Goal: Task Accomplishment & Management: Use online tool/utility

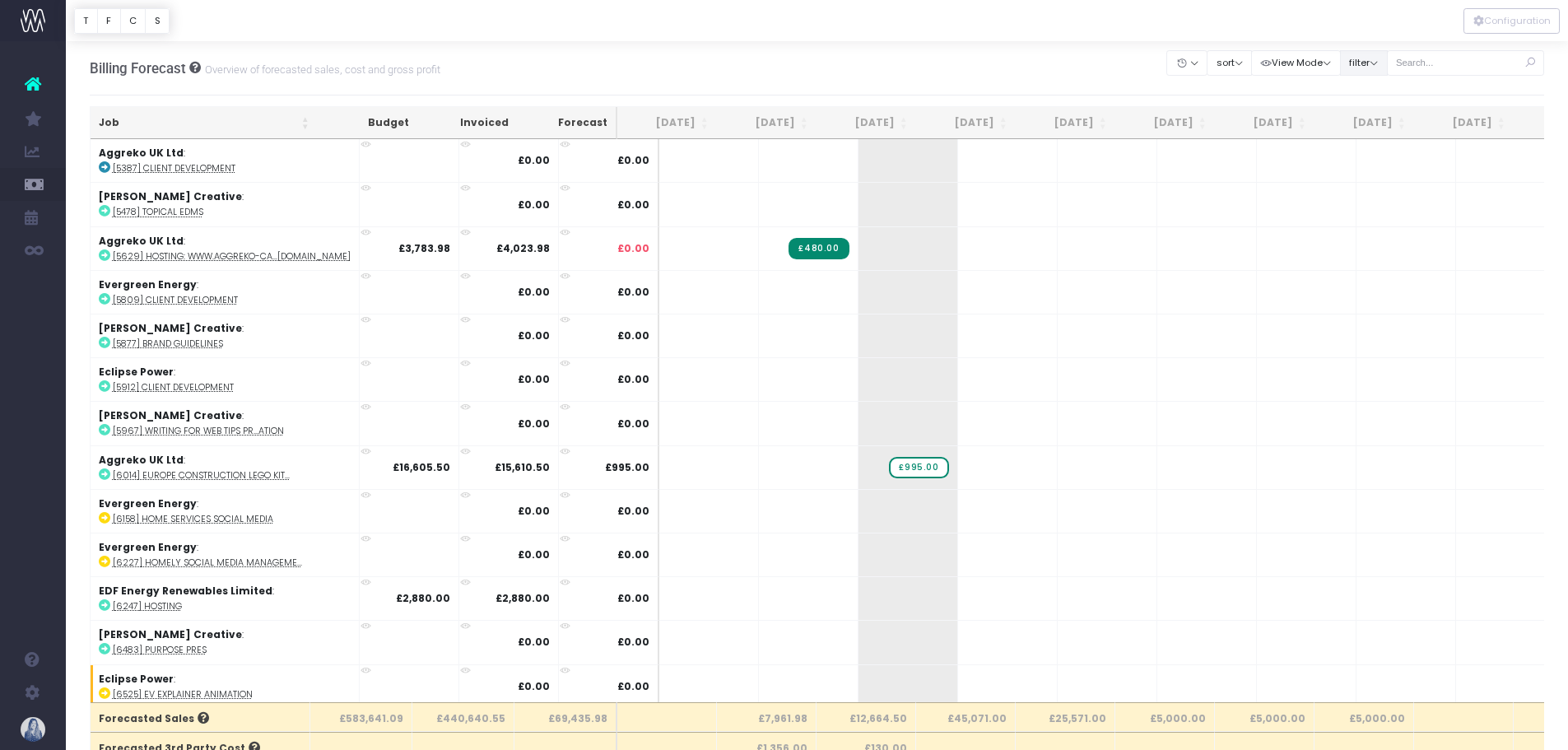
click at [1365, 63] on button "filter" at bounding box center [1364, 63] width 48 height 26
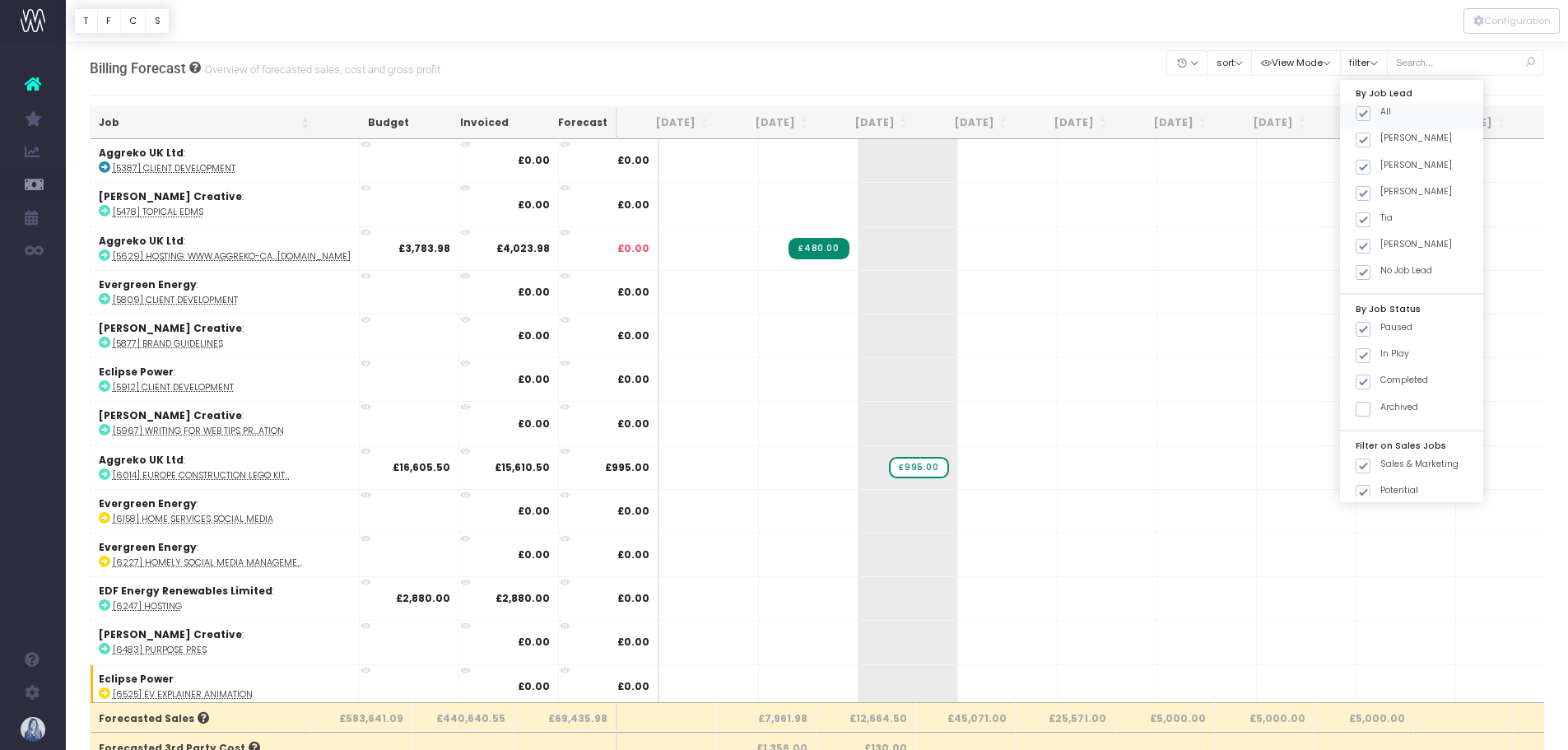
click at [1363, 111] on span at bounding box center [1363, 113] width 15 height 15
click at [1380, 111] on input "All" at bounding box center [1386, 111] width 11 height 11
checkbox input "false"
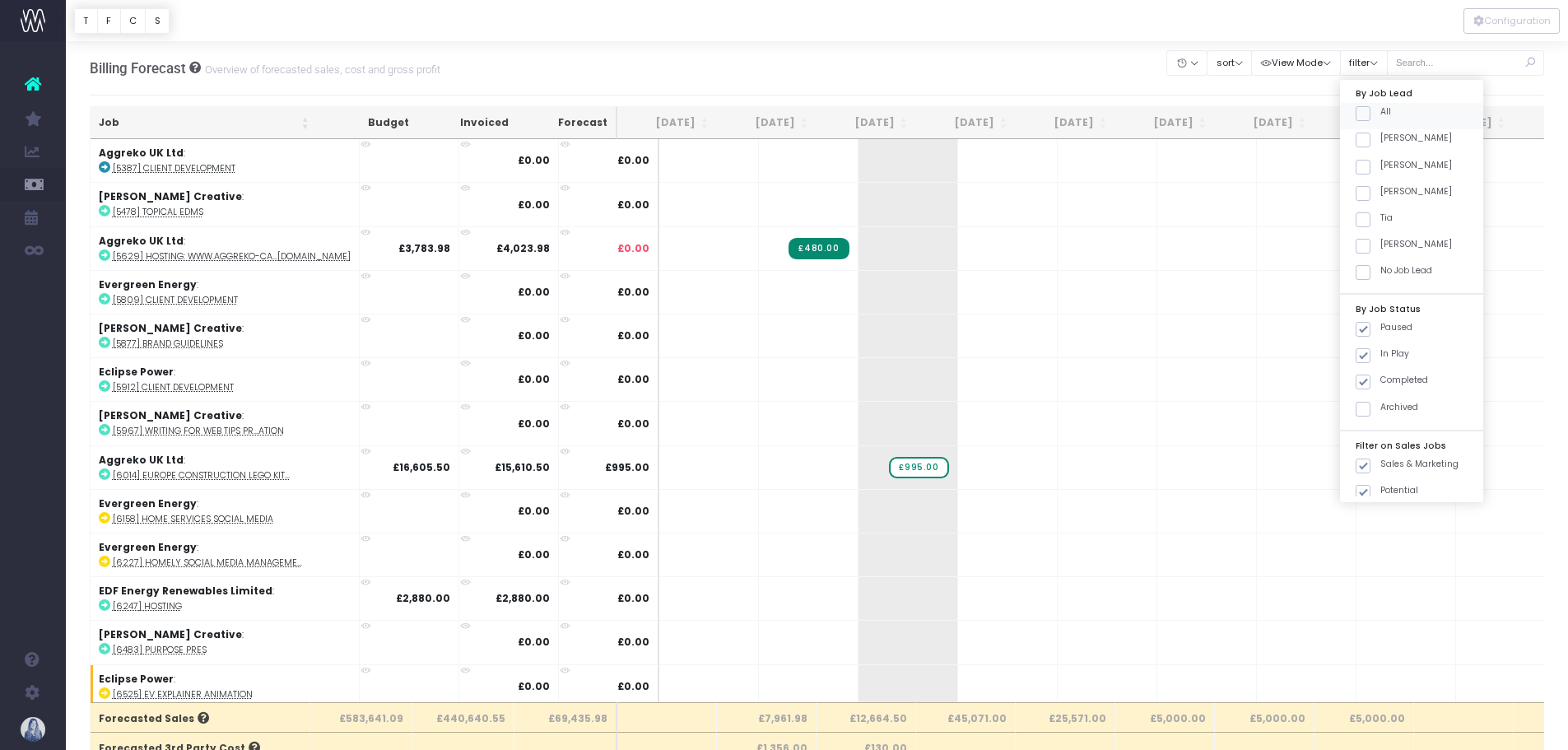
checkbox input "false"
click at [1364, 136] on span at bounding box center [1363, 140] width 15 height 15
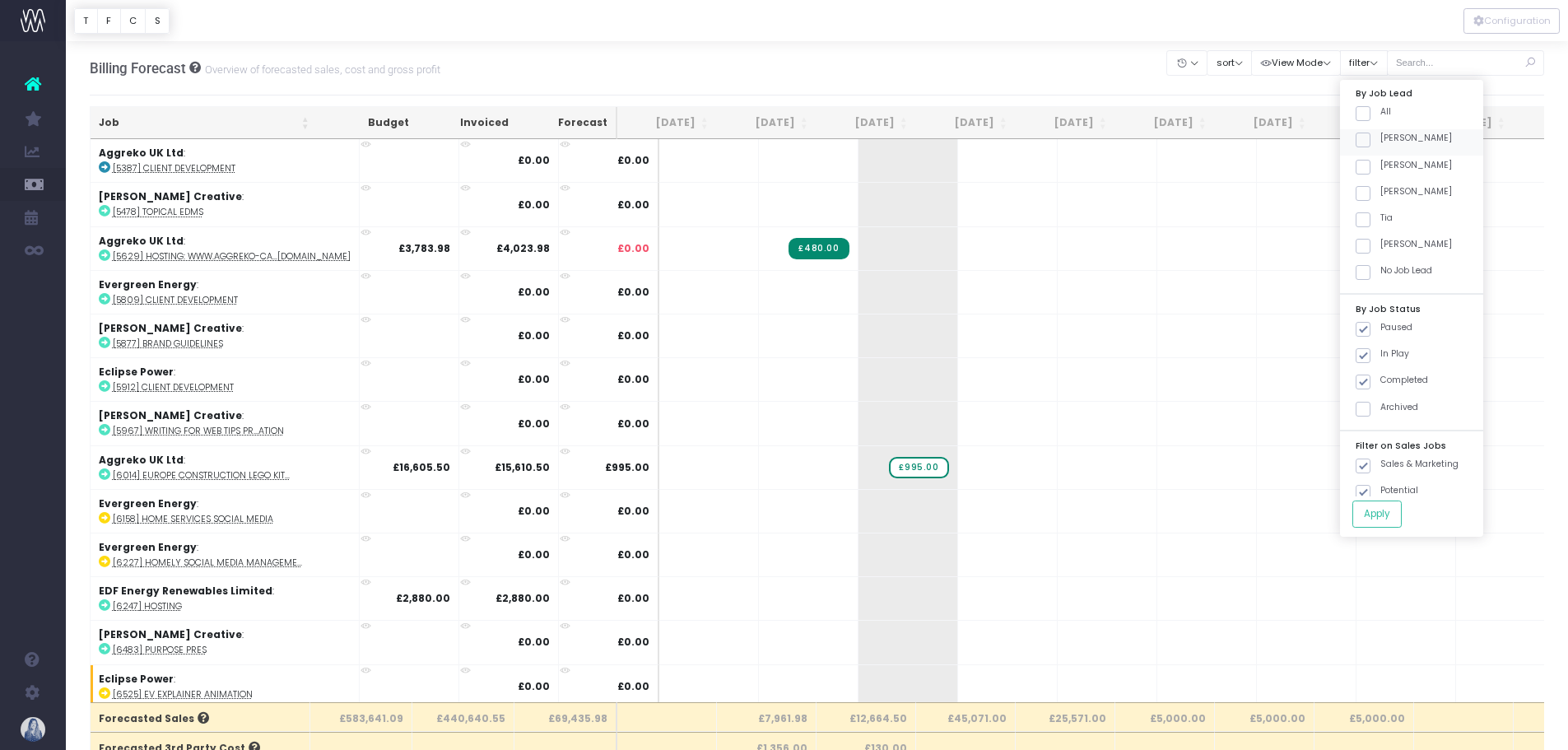
click at [1380, 136] on input "[PERSON_NAME]" at bounding box center [1386, 137] width 11 height 11
checkbox input "true"
click at [1375, 511] on button "Apply" at bounding box center [1377, 514] width 49 height 27
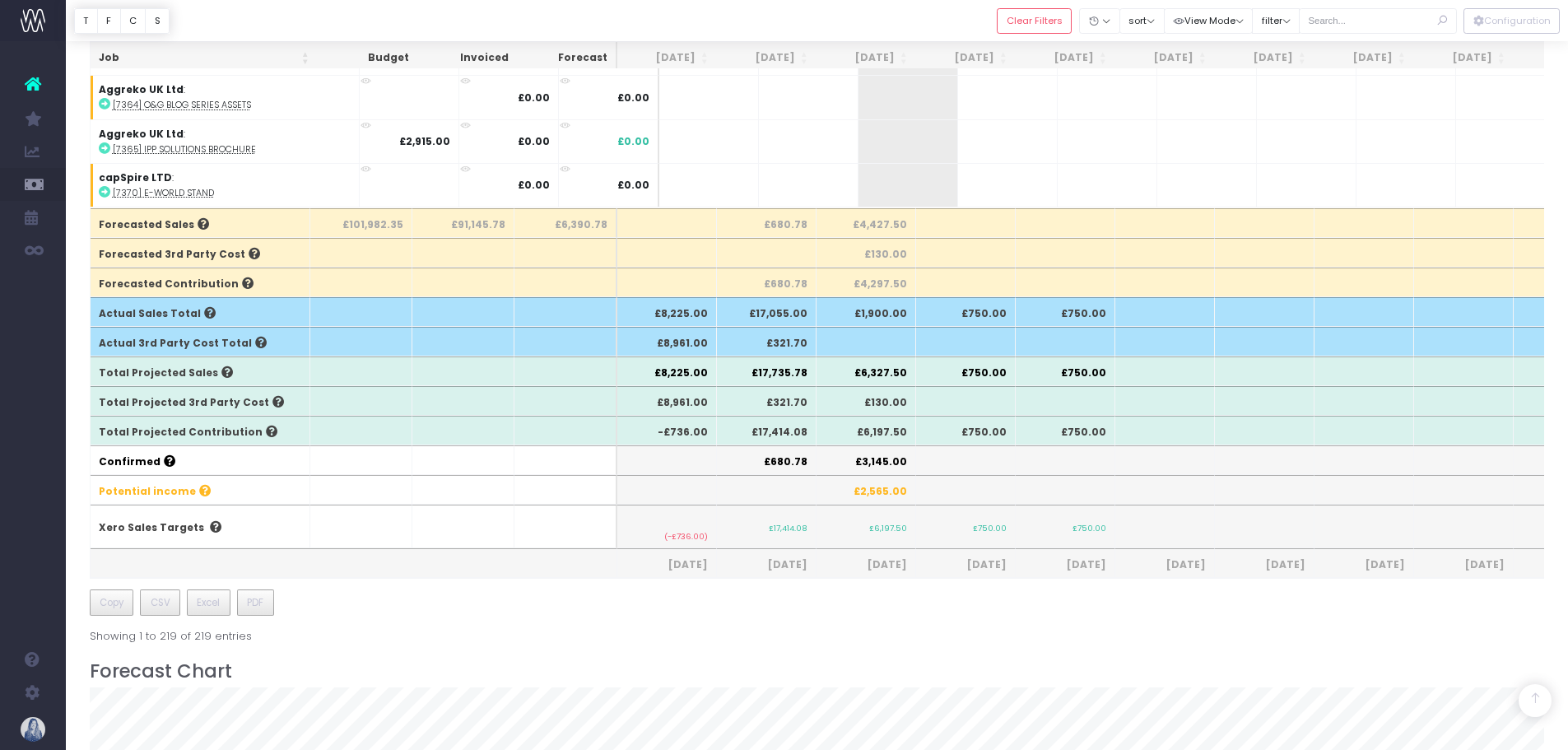
scroll to position [165, 0]
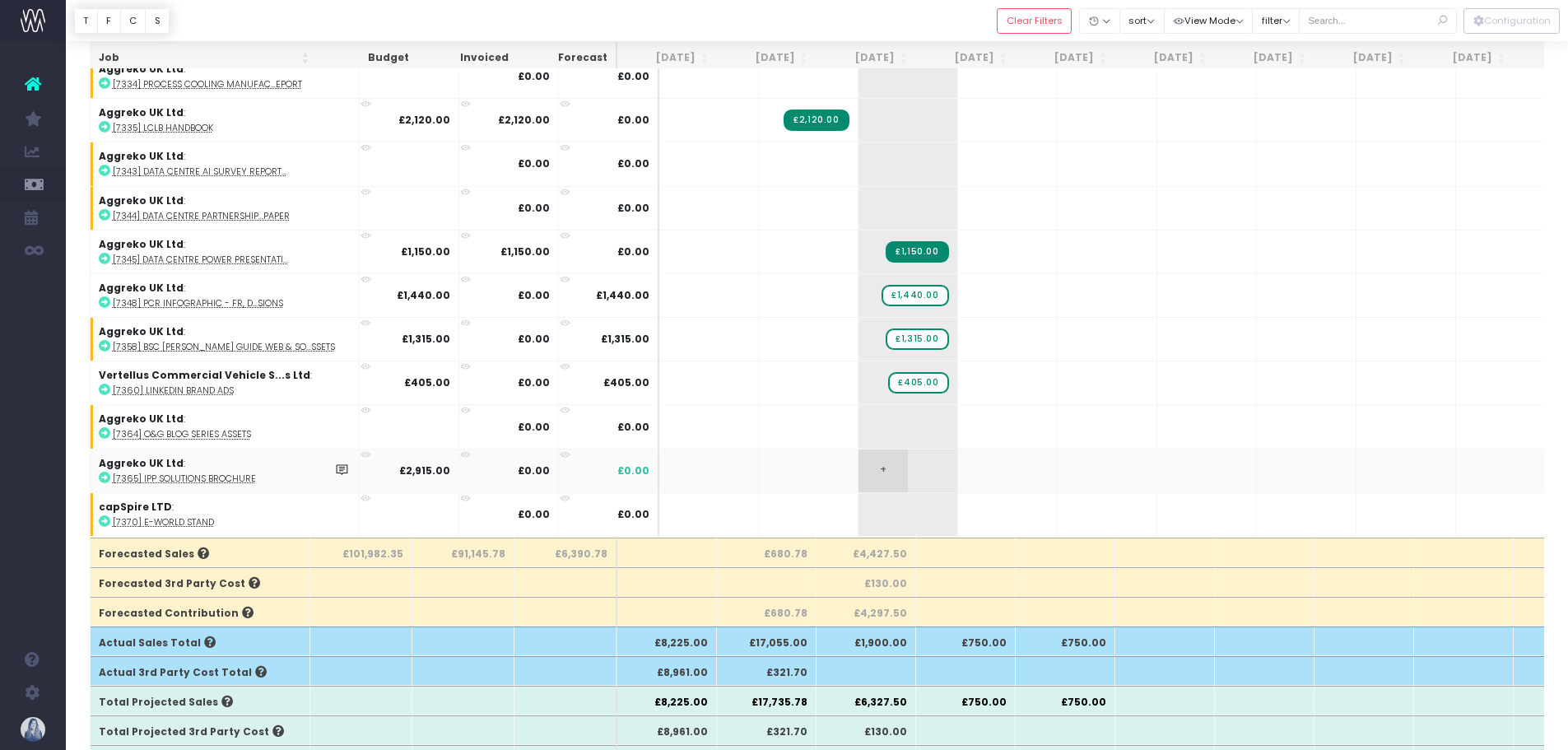
click at [859, 457] on span "+" at bounding box center [884, 470] width 49 height 43
click at [1038, 423] on body "Oh my... this is bad. [PERSON_NAME] wasn't able to load this page. Please conta…" at bounding box center [784, 210] width 1568 height 750
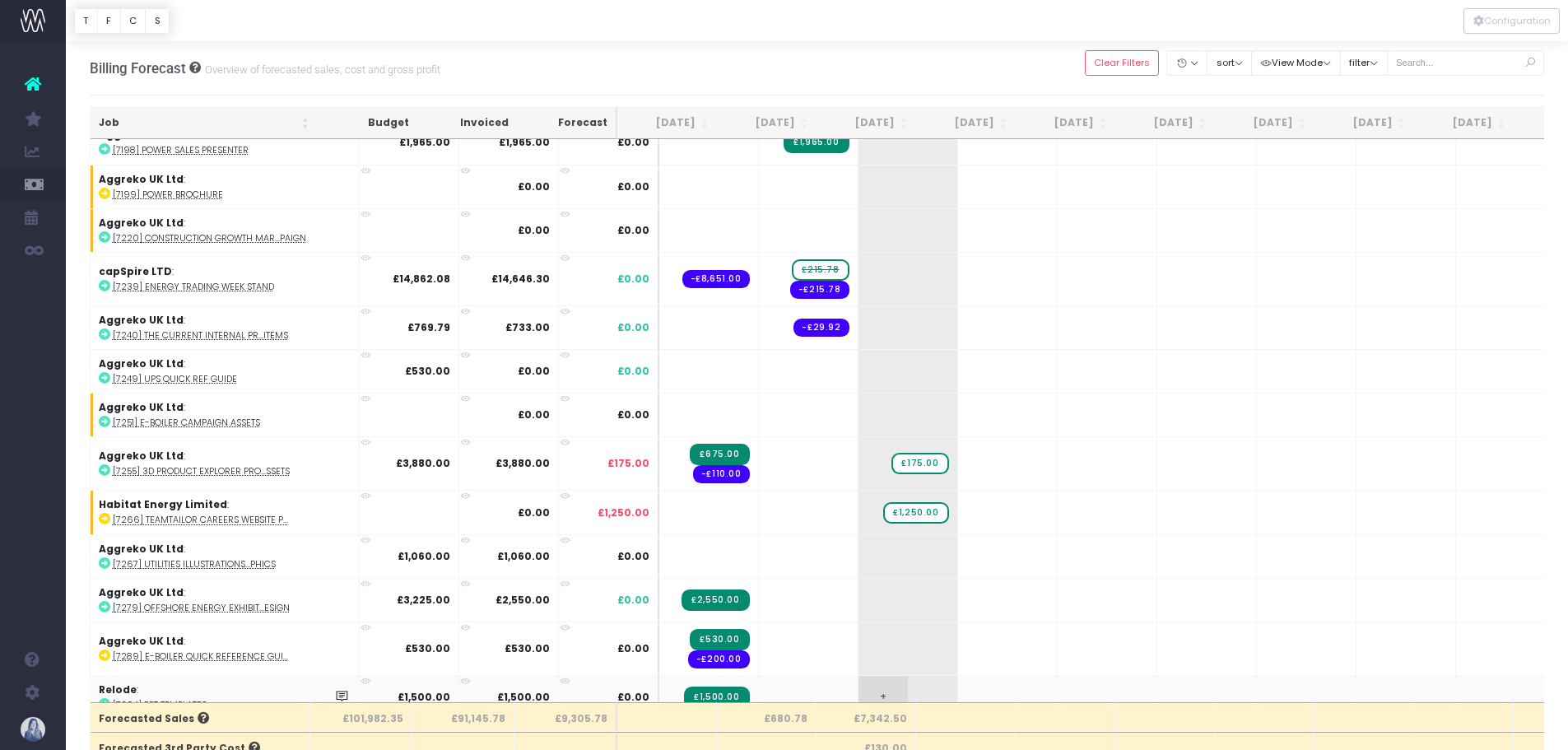
scroll to position [555, 0]
click at [1299, 56] on button "View Mode" at bounding box center [1296, 63] width 90 height 26
click at [1296, 63] on button "View Mode" at bounding box center [1296, 63] width 90 height 26
click at [1380, 61] on button "filter" at bounding box center [1364, 63] width 48 height 26
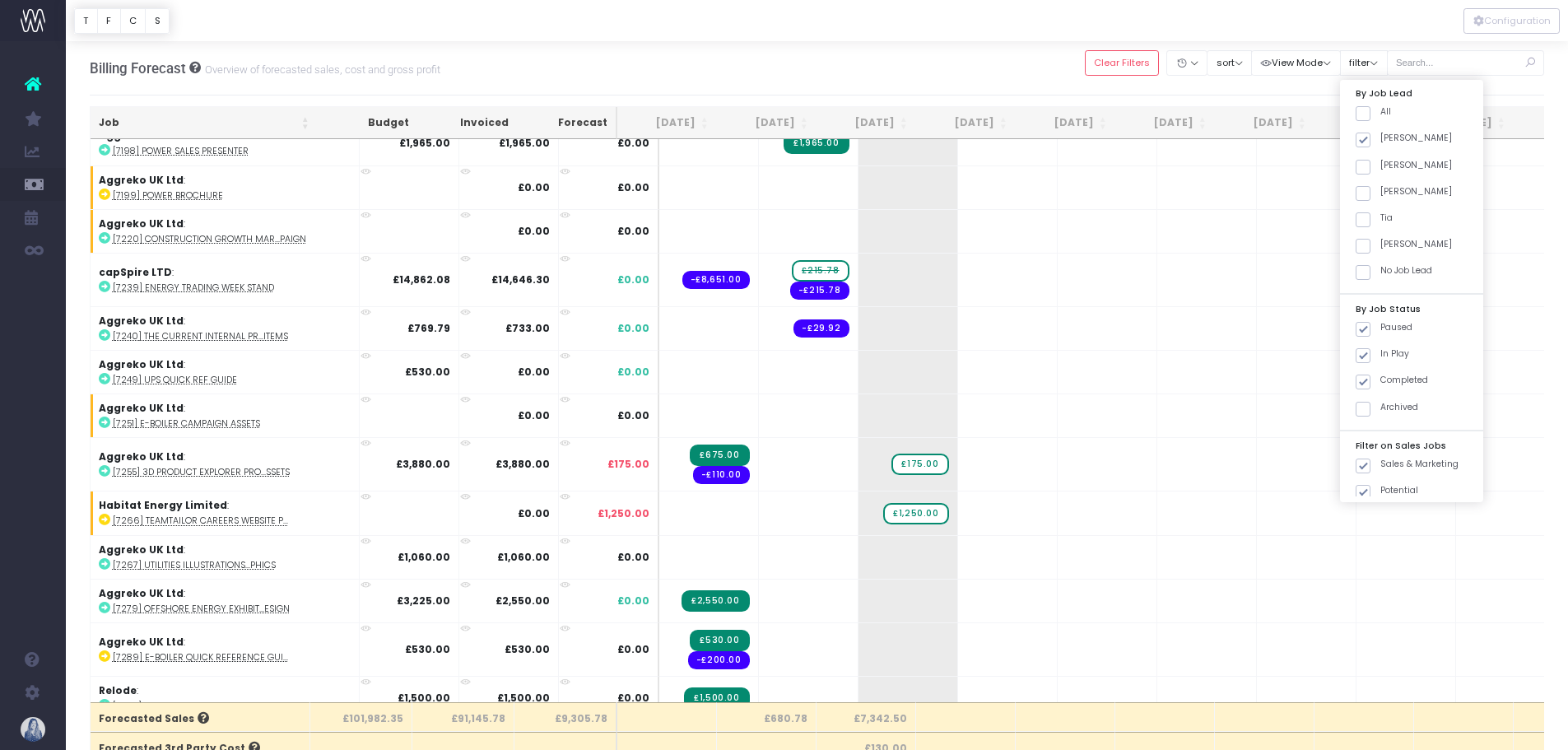
click at [921, 76] on div "Billing Forecast Overview of forecasted sales, cost and gross profit Clear Filt…" at bounding box center [817, 68] width 1455 height 54
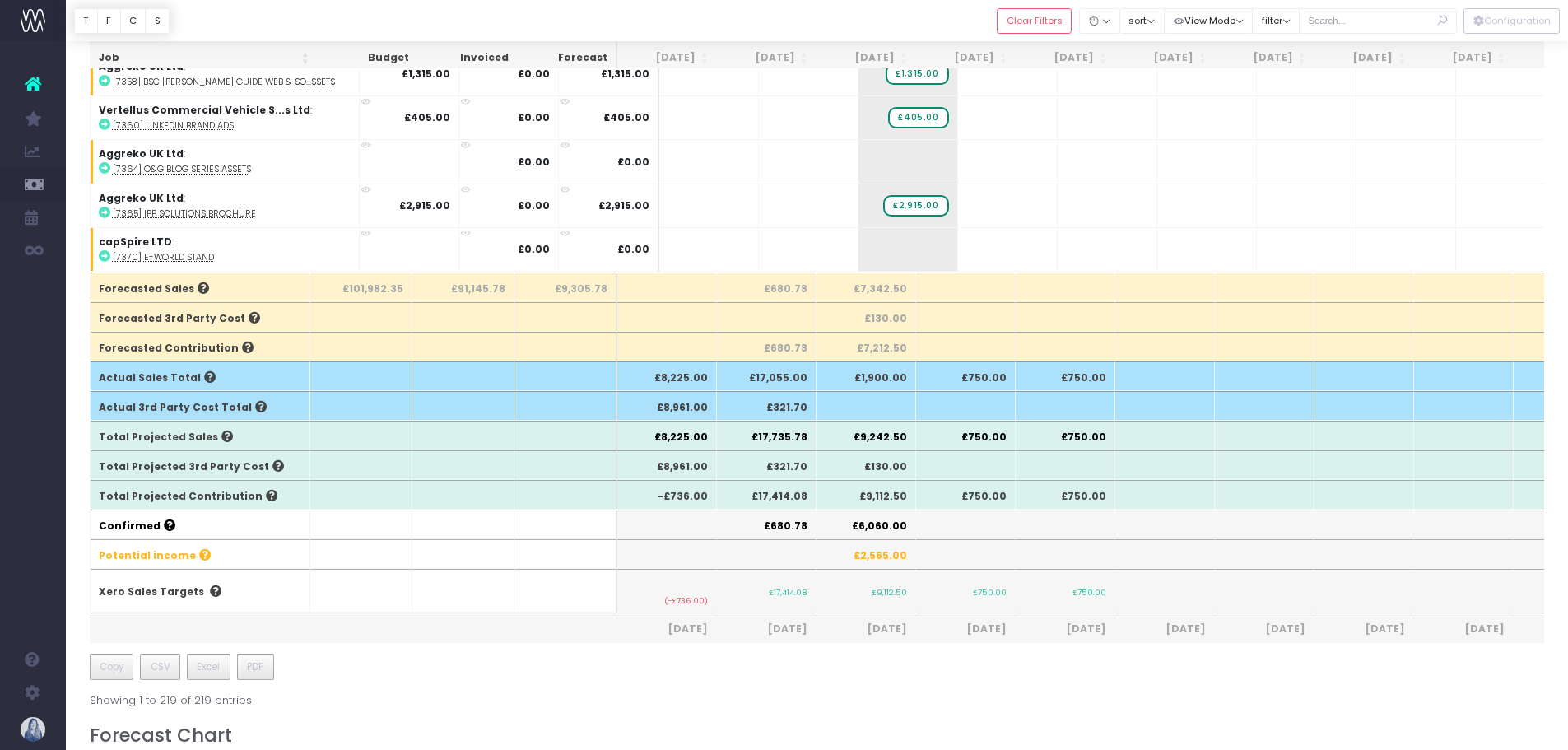
scroll to position [165, 0]
